Goal: Check status: Check status

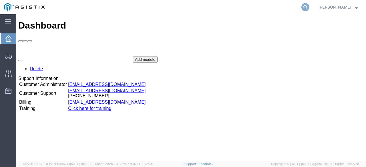
click at [310, 8] on icon at bounding box center [306, 7] width 8 height 8
click at [260, 9] on input "search" at bounding box center [215, 7] width 174 height 14
paste input "56084543"
type input "56084543"
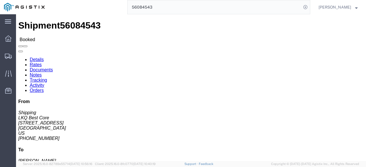
click link "Rates"
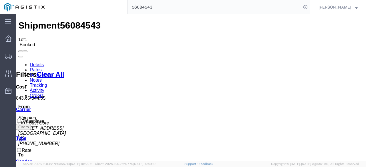
click at [233, 8] on input "56084543" at bounding box center [215, 7] width 174 height 14
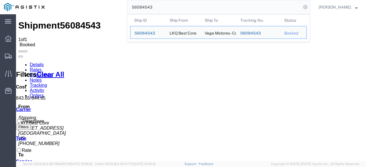
drag, startPoint x: 190, startPoint y: 6, endPoint x: 41, endPoint y: 0, distance: 149.2
click at [41, 0] on html "main_menu Created with Sketch. Collapse Menu Dashboard Shipments Traffic Resour…" at bounding box center [183, 83] width 366 height 167
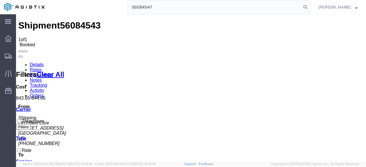
type input "56084547"
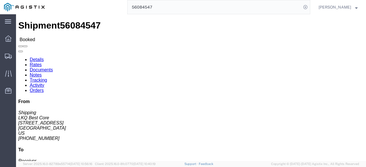
click link "Rates"
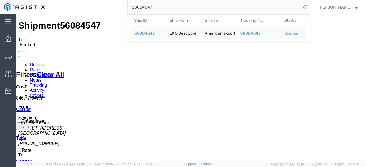
click at [164, 10] on input "56084547" at bounding box center [215, 7] width 174 height 14
drag, startPoint x: 173, startPoint y: 7, endPoint x: 29, endPoint y: 1, distance: 144.3
click at [29, 1] on nav "56084547 Ship ID Ship From Ship To Tracking Nu. Status Ship ID 56084547 Ship Fr…" at bounding box center [185, 7] width 362 height 14
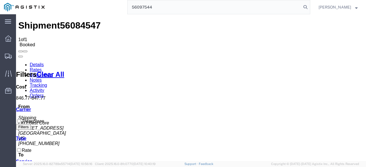
type input "56097544"
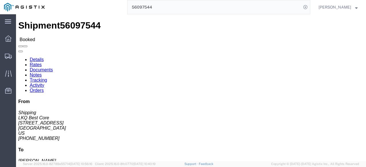
click link "Rates"
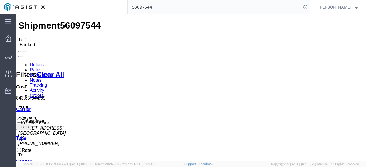
click at [233, 0] on input "56097544" at bounding box center [215, 7] width 174 height 14
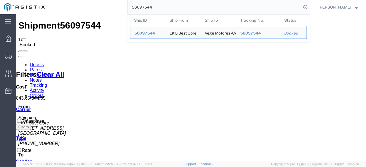
drag, startPoint x: 19, startPoint y: 2, endPoint x: 3, endPoint y: 12, distance: 19.5
click at [3, 12] on div "main_menu Created with Sketch. Collapse Menu Dashboard Shipments Traffic Resour…" at bounding box center [183, 83] width 366 height 167
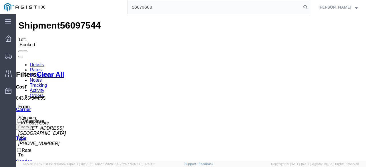
type input "56070608"
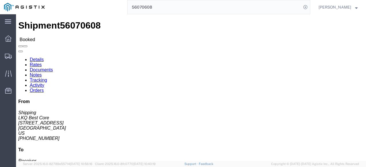
click link "Rates"
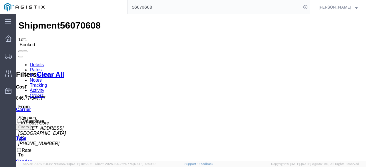
click at [163, 8] on input "56070608" at bounding box center [215, 7] width 174 height 14
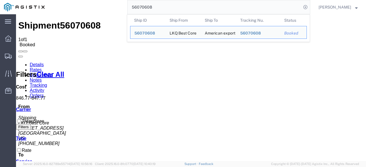
drag, startPoint x: 163, startPoint y: 8, endPoint x: 125, endPoint y: 4, distance: 37.7
click at [125, 4] on div "56070608 Ship ID Ship From Ship To Tracking Nu. Status Ship ID 56070608 Ship Fr…" at bounding box center [180, 7] width 262 height 14
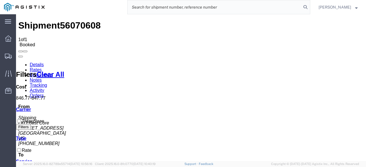
paste input "56108139"
type input "56108139"
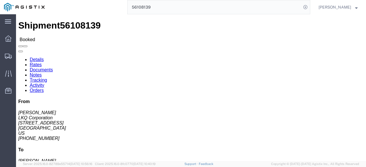
click link "Rates"
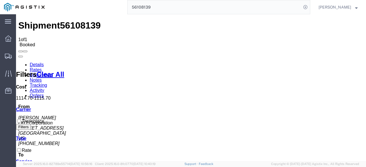
click at [177, 8] on input "56108139" at bounding box center [215, 7] width 174 height 14
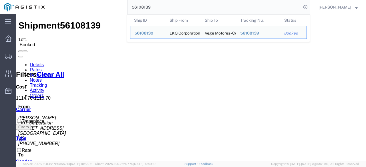
drag, startPoint x: 177, startPoint y: 8, endPoint x: 117, endPoint y: 7, distance: 59.5
click at [117, 7] on div "56108139 Ship ID Ship From Ship To Tracking Nu. Status Ship ID 56108139 Ship Fr…" at bounding box center [180, 7] width 262 height 14
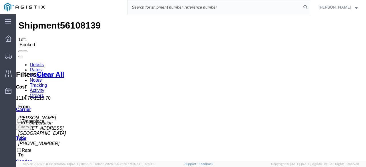
paste input "55602789"
type input "55602789"
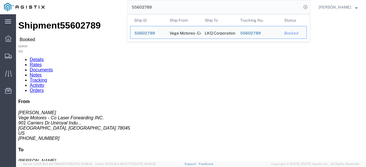
click at [163, 9] on input "55602789" at bounding box center [215, 7] width 174 height 14
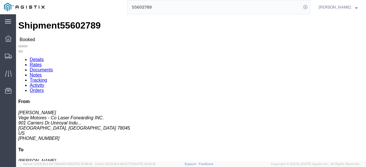
click link "Rates"
